Goal: Check status: Check status

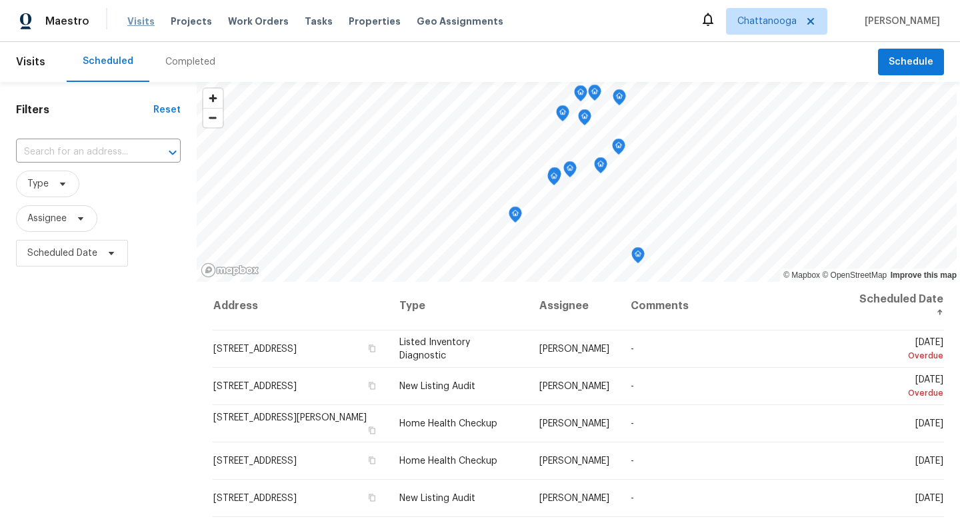
scroll to position [87, 0]
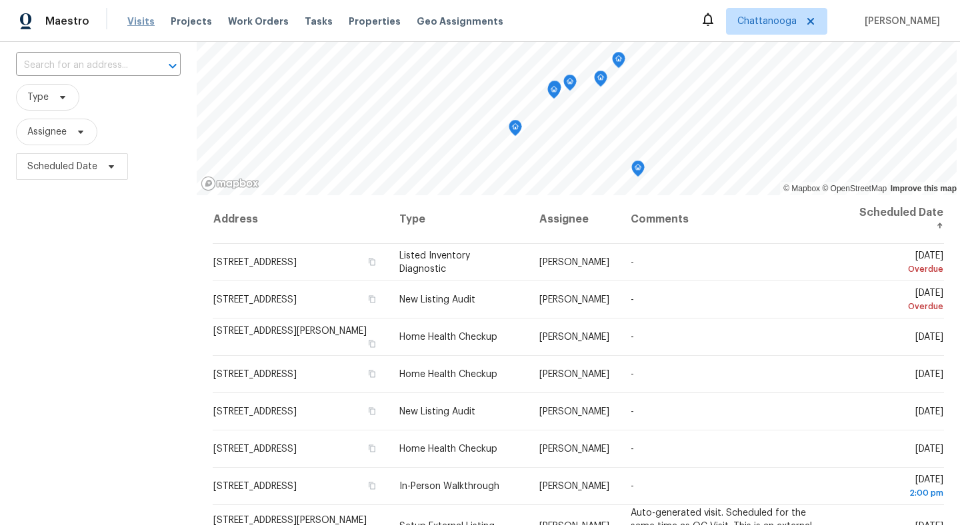
click at [143, 19] on span "Visits" at bounding box center [140, 21] width 27 height 13
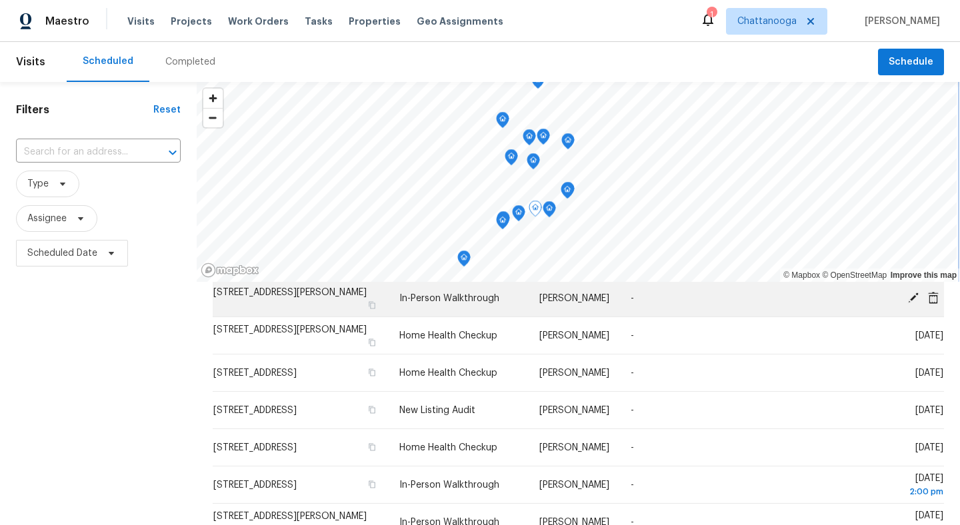
scroll to position [164, 0]
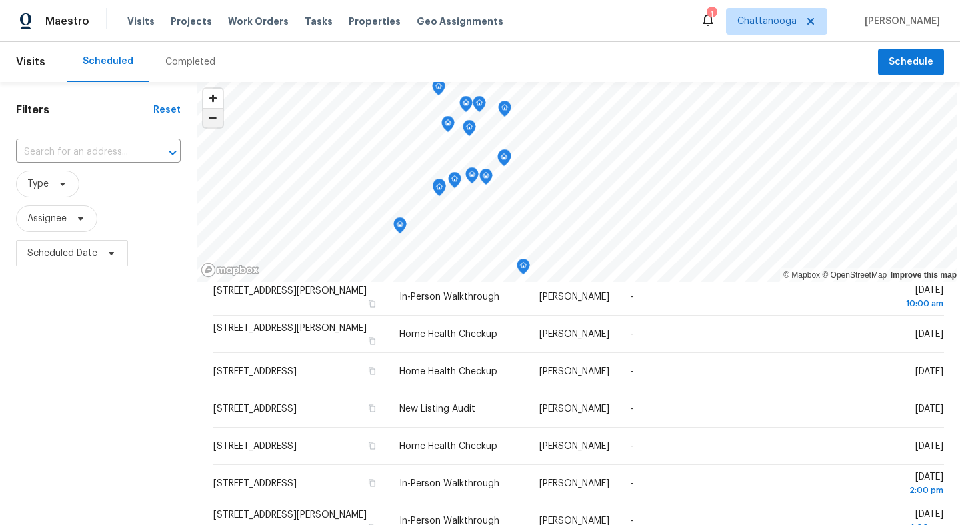
click at [203, 118] on span "Zoom out" at bounding box center [212, 118] width 19 height 19
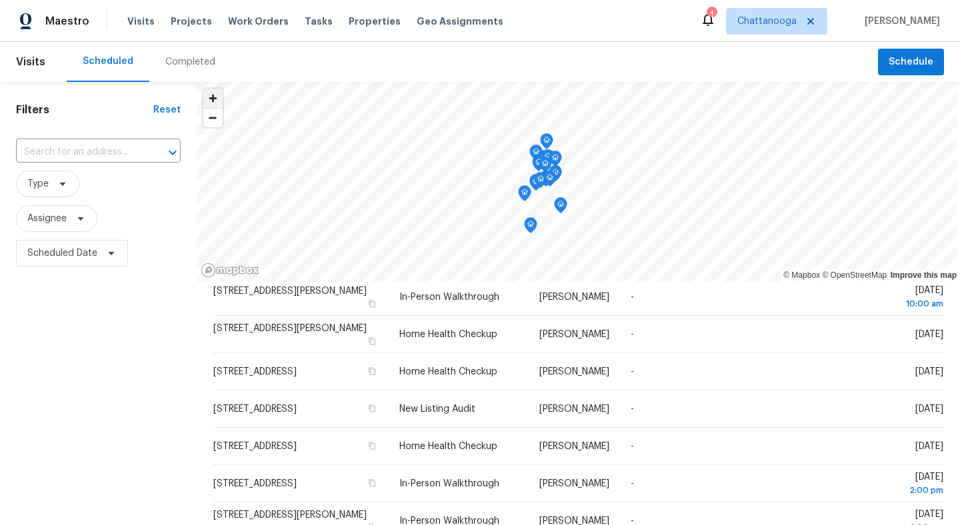
click at [212, 99] on span "Zoom in" at bounding box center [212, 98] width 19 height 19
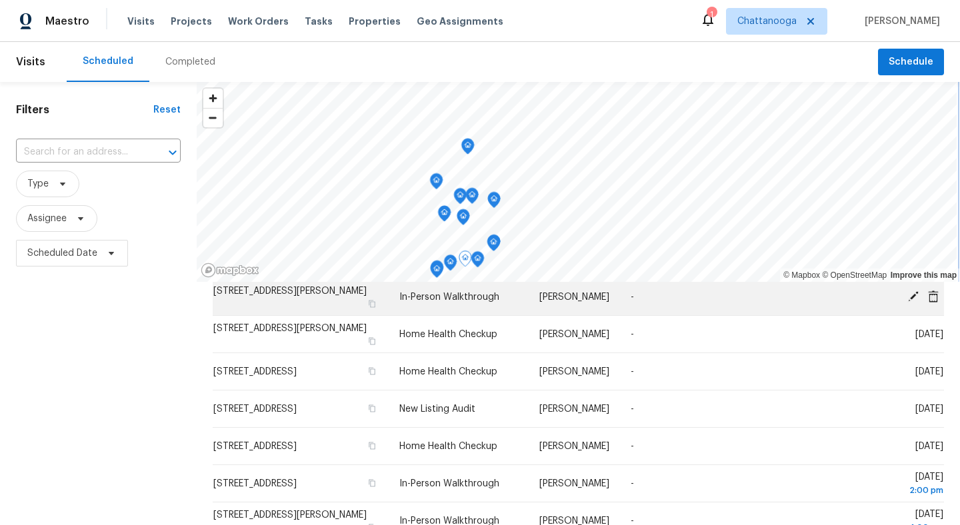
click at [318, 297] on div "© Mapbox © OpenStreetMap Improve this map Address Type Assignee Comments Schedu…" at bounding box center [578, 392] width 763 height 620
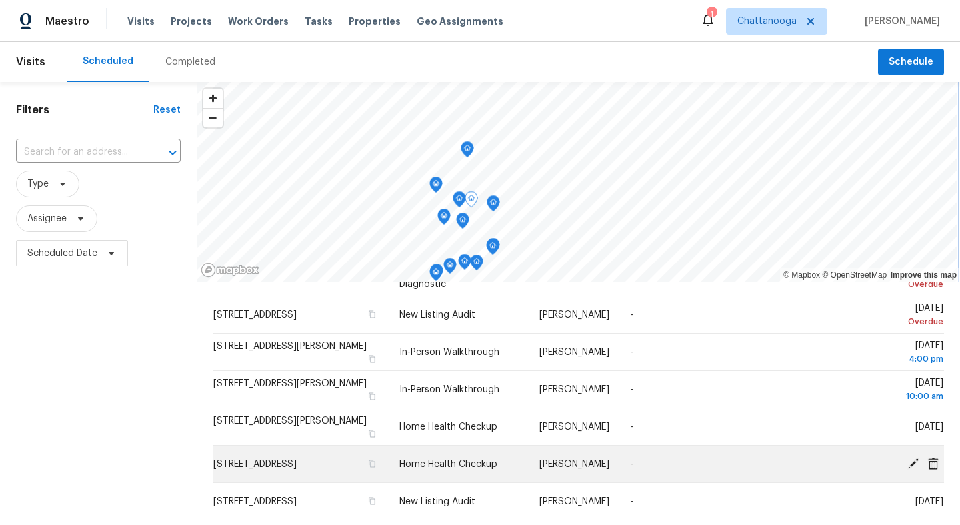
scroll to position [71, 0]
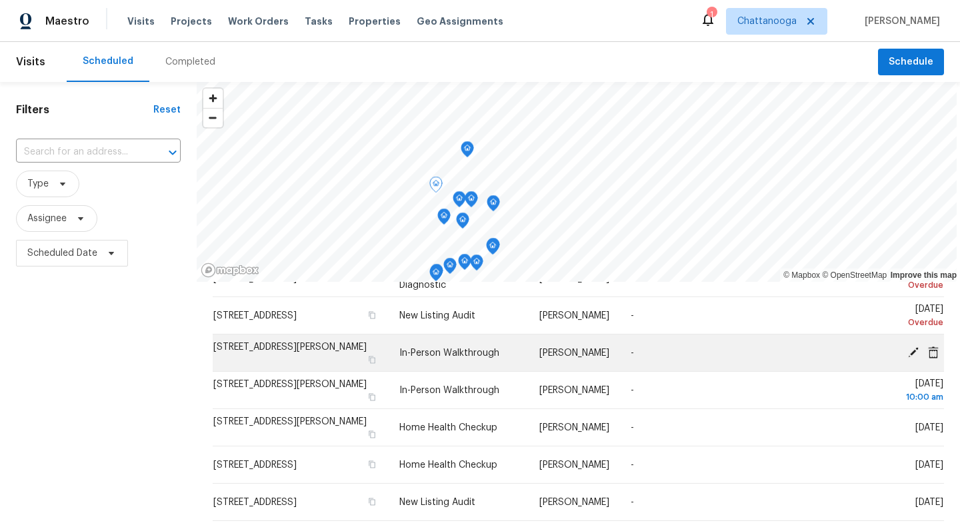
click at [300, 363] on td "305 Bradford Place Dr, Hixson, TN 37343" at bounding box center [301, 353] width 176 height 37
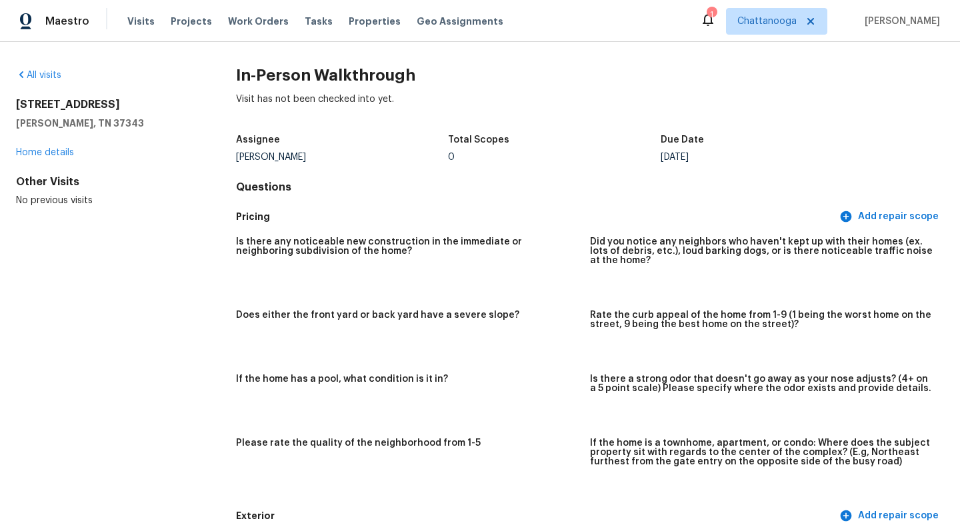
click at [43, 80] on div "All visits" at bounding box center [104, 75] width 177 height 13
click at [44, 69] on div "All visits" at bounding box center [104, 75] width 177 height 13
click at [45, 75] on link "All visits" at bounding box center [38, 75] width 45 height 9
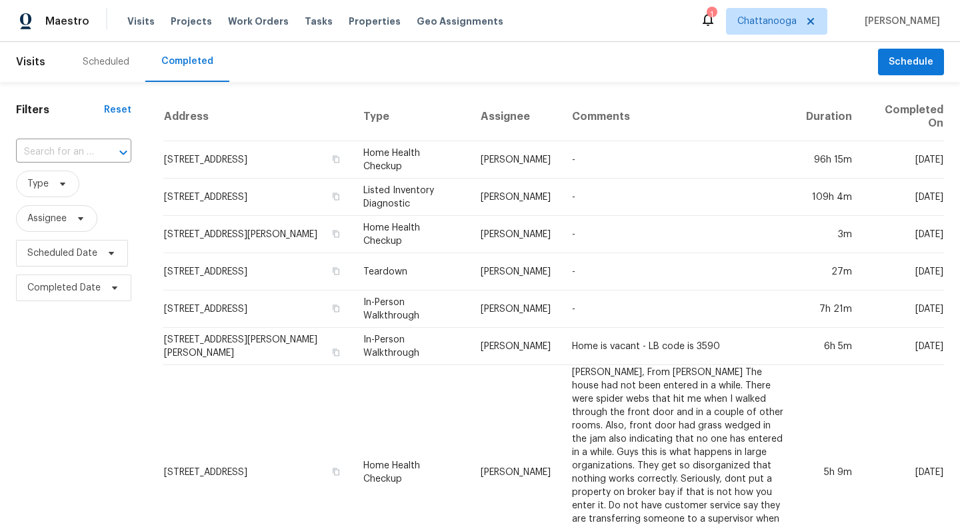
click at [110, 59] on div "Scheduled" at bounding box center [106, 61] width 47 height 13
